Goal: Task Accomplishment & Management: Manage account settings

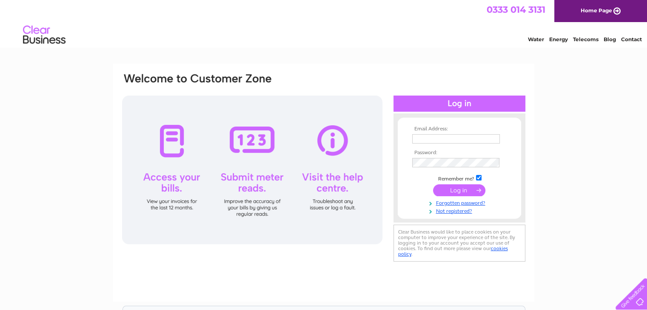
type input "[EMAIL_ADDRESS][DOMAIN_NAME]"
click at [447, 188] on input "submit" at bounding box center [459, 191] width 52 height 12
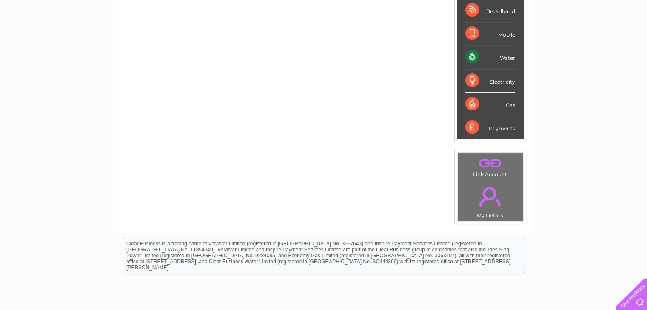
scroll to position [166, 0]
click at [470, 57] on div "Water" at bounding box center [490, 56] width 50 height 23
click at [515, 57] on li "Water" at bounding box center [490, 56] width 67 height 23
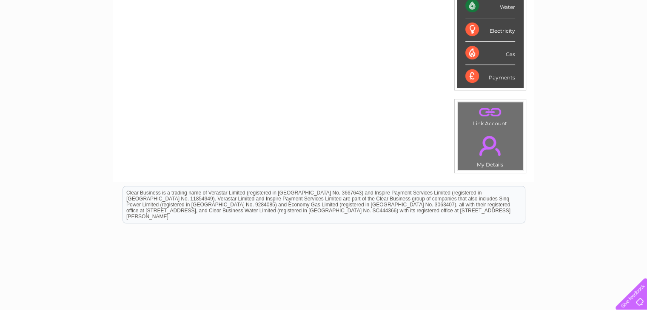
scroll to position [0, 0]
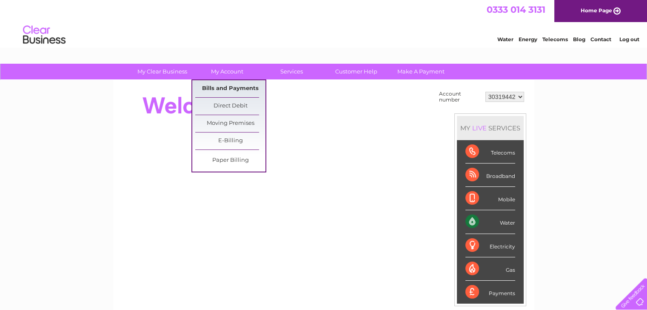
click at [237, 85] on link "Bills and Payments" at bounding box center [230, 88] width 70 height 17
click at [235, 82] on link "Bills and Payments" at bounding box center [230, 88] width 70 height 17
click at [237, 85] on link "Bills and Payments" at bounding box center [230, 88] width 70 height 17
click at [245, 89] on link "Bills and Payments" at bounding box center [230, 88] width 70 height 17
click at [220, 65] on link "My Account" at bounding box center [227, 72] width 70 height 16
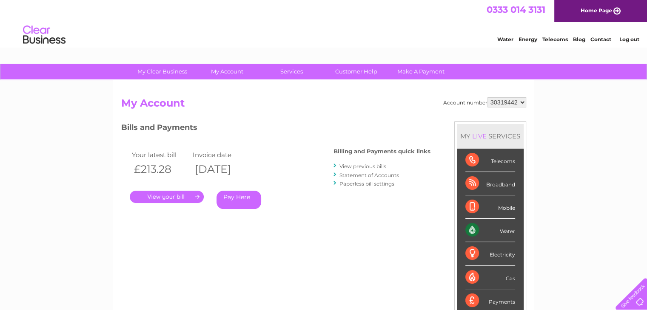
click at [180, 195] on link "." at bounding box center [167, 197] width 74 height 12
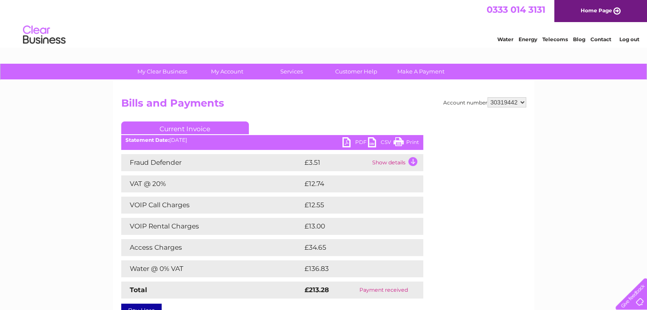
scroll to position [25, 0]
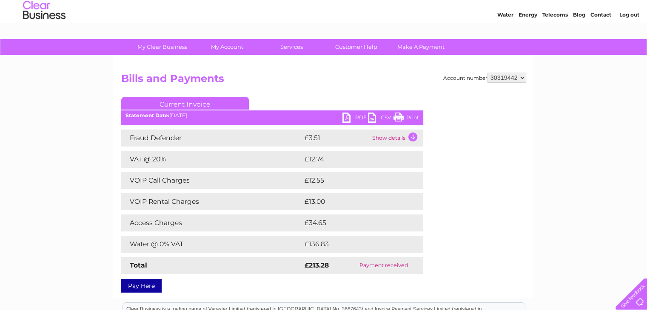
click at [401, 119] on link "Print" at bounding box center [406, 119] width 26 height 12
click at [357, 115] on link "PDF" at bounding box center [355, 119] width 26 height 12
click at [589, 93] on div "My Clear Business Login Details My Details My Preferences Link Account My Accou…" at bounding box center [323, 241] width 647 height 405
